Goal: Find specific page/section: Find specific page/section

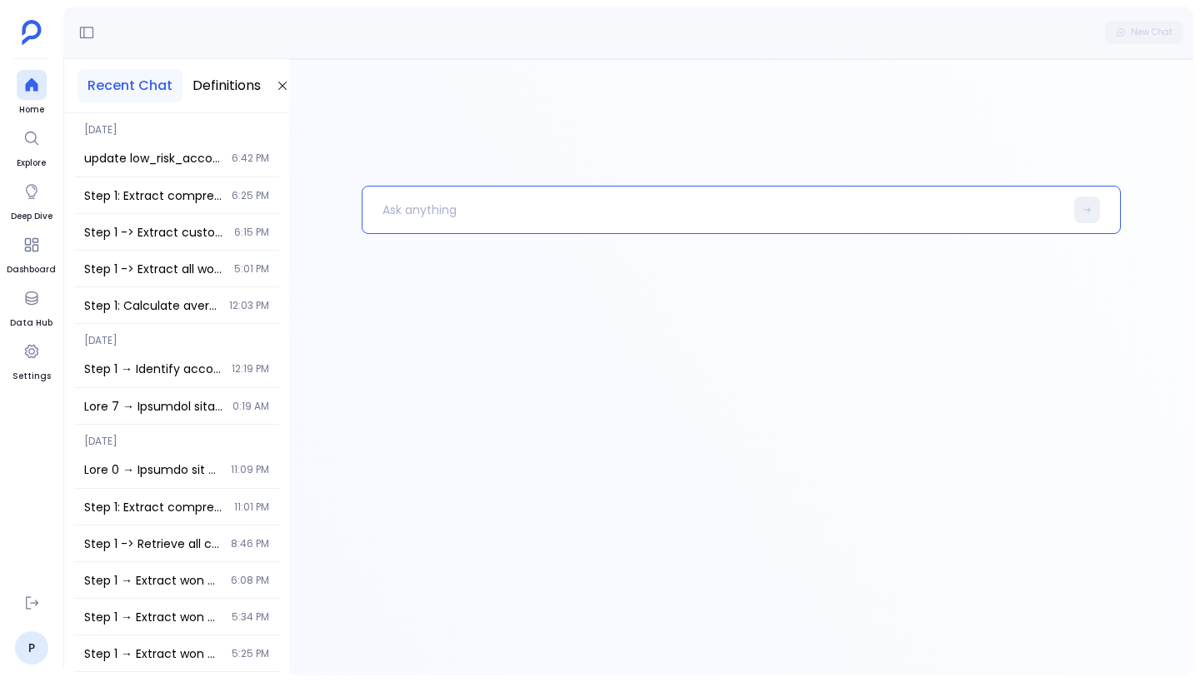
click at [865, 307] on div at bounding box center [741, 431] width 759 height 490
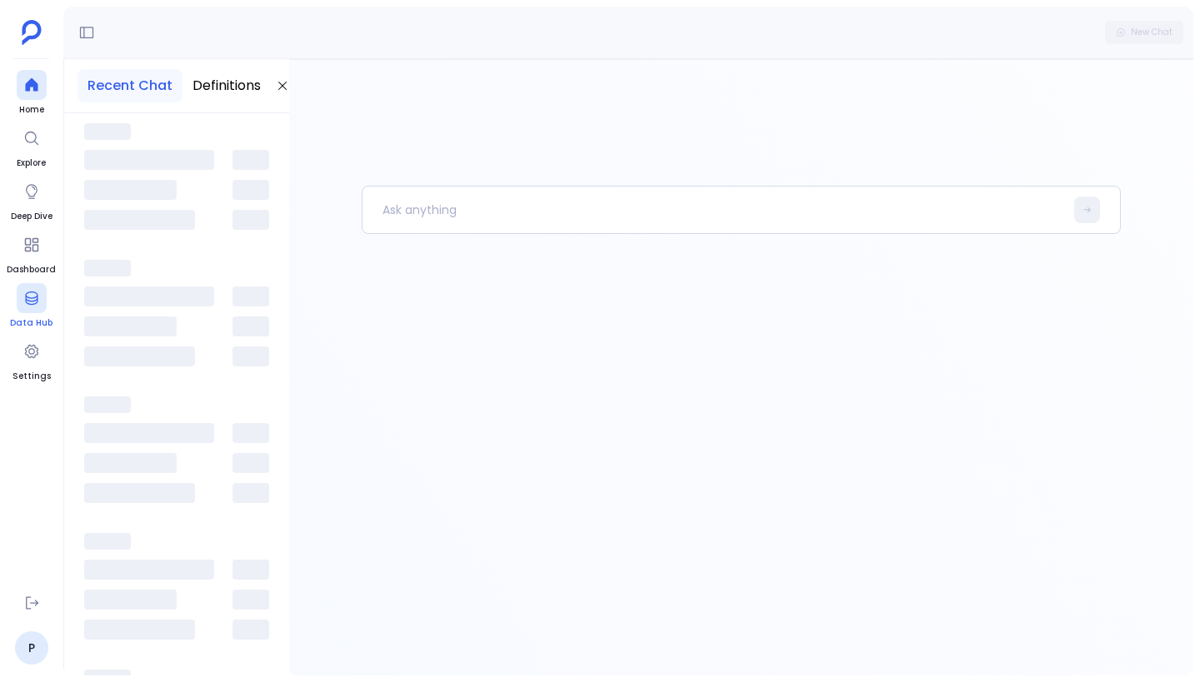
click at [30, 296] on icon at bounding box center [31, 298] width 17 height 17
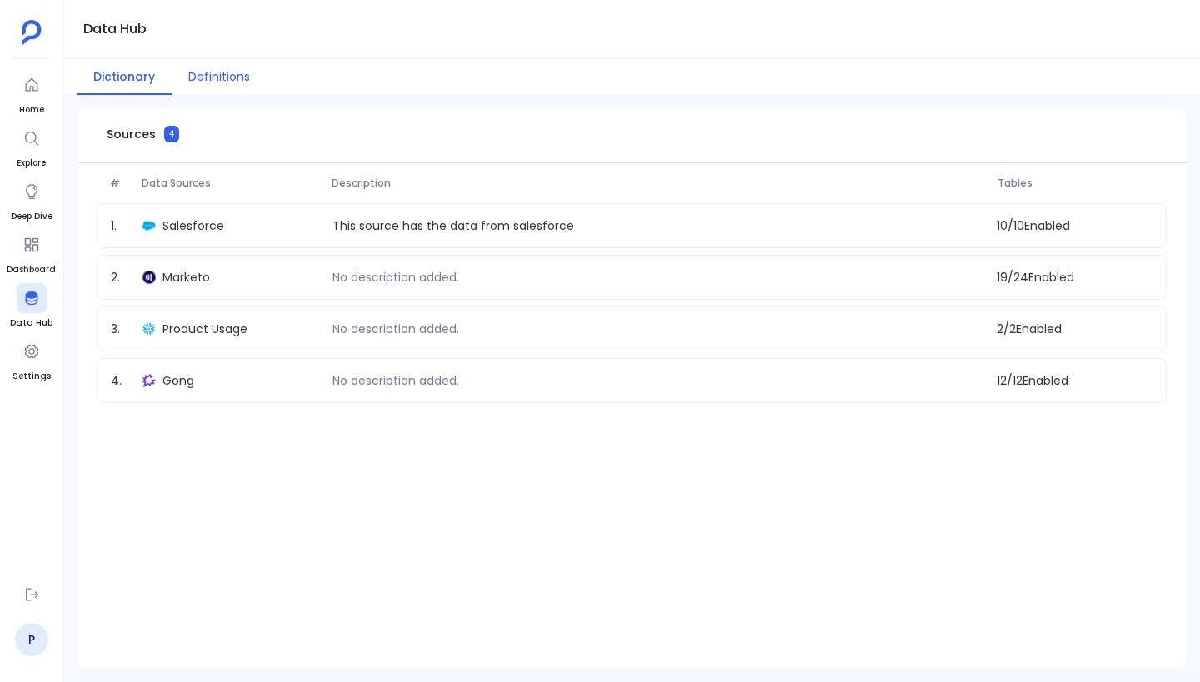
click at [214, 79] on button "Definitions" at bounding box center [219, 77] width 95 height 36
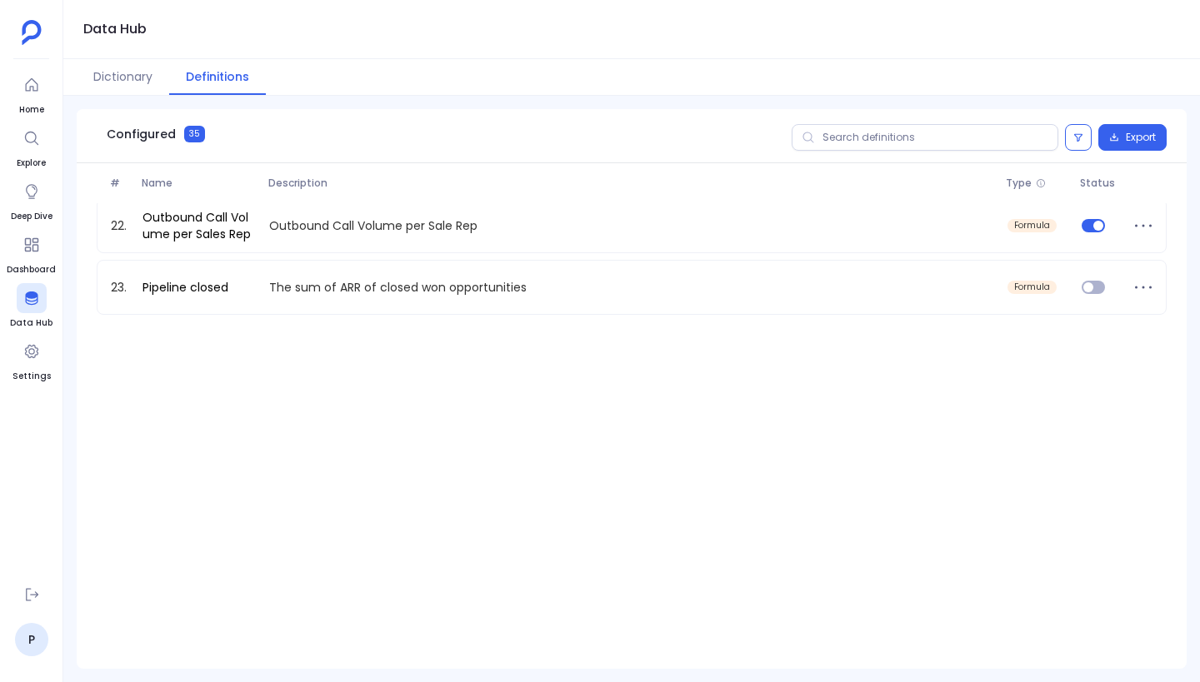
scroll to position [250, 0]
